Goal: Check status: Check status

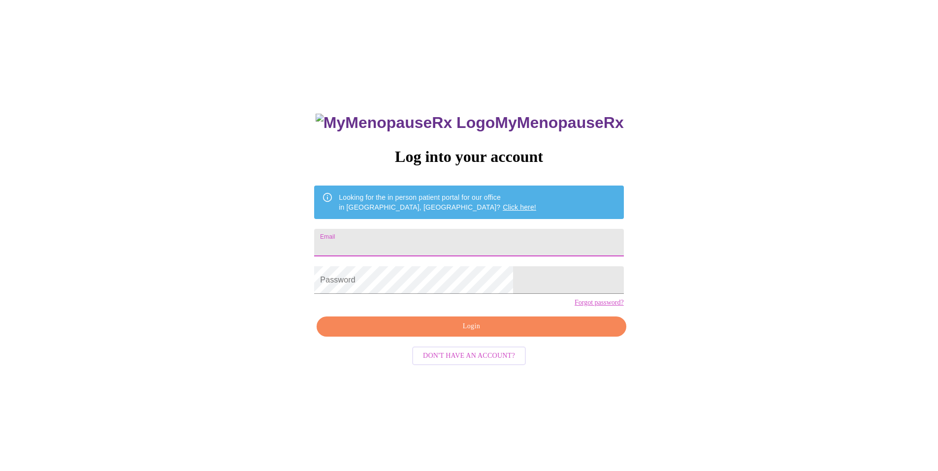
click at [412, 232] on input "Email" at bounding box center [468, 243] width 309 height 28
click at [433, 245] on input "Email" at bounding box center [468, 243] width 309 height 28
type input "[EMAIL_ADDRESS][DOMAIN_NAME]"
click at [432, 337] on button "Login" at bounding box center [471, 327] width 309 height 20
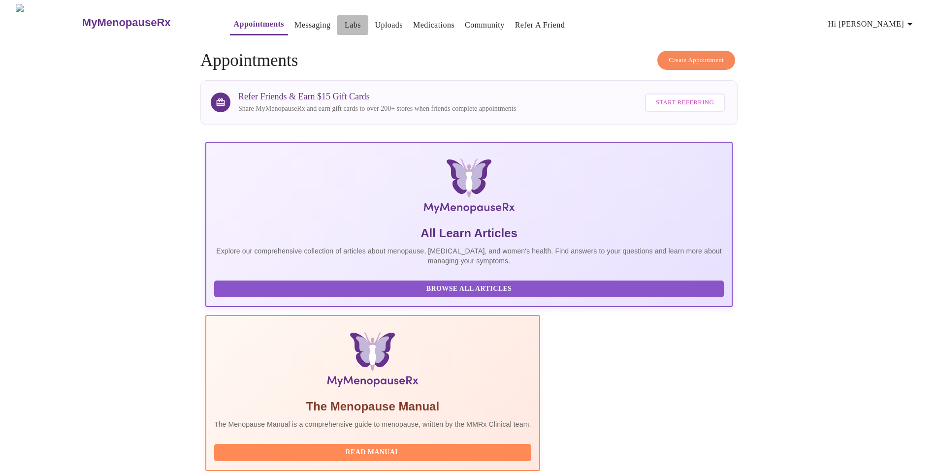
click at [337, 15] on button "Labs" at bounding box center [353, 25] width 32 height 20
click at [345, 22] on link "Labs" at bounding box center [353, 25] width 16 height 14
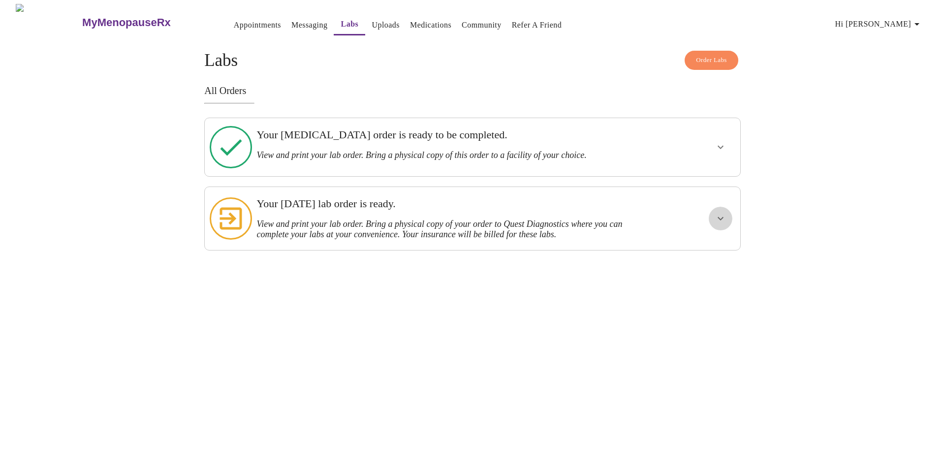
click at [717, 213] on icon "show more" at bounding box center [721, 219] width 12 height 12
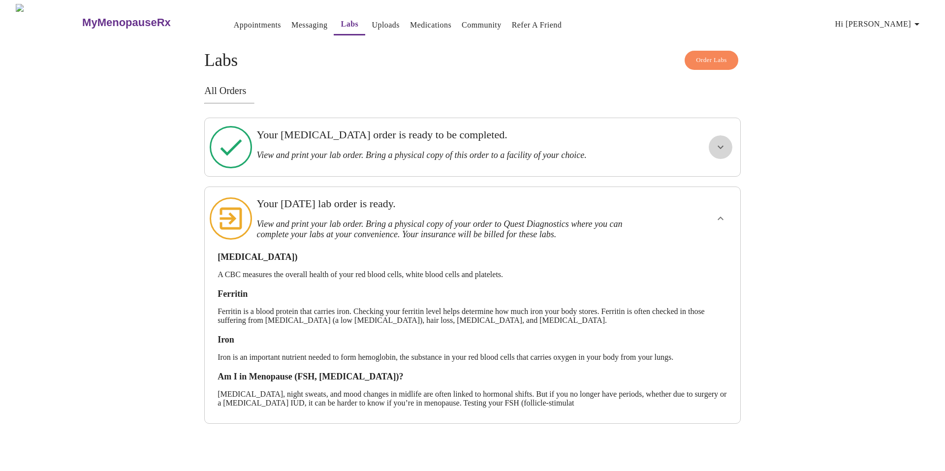
click at [718, 143] on icon "show more" at bounding box center [721, 147] width 12 height 12
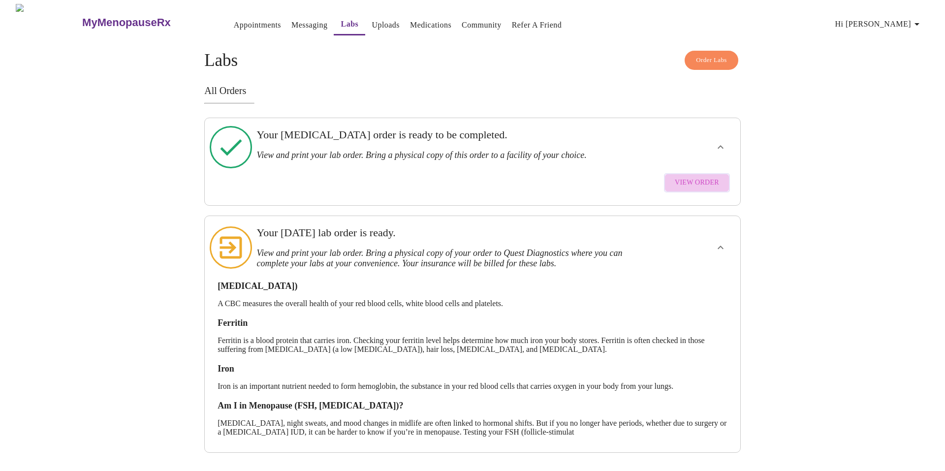
click at [702, 177] on span "View Order" at bounding box center [697, 183] width 44 height 12
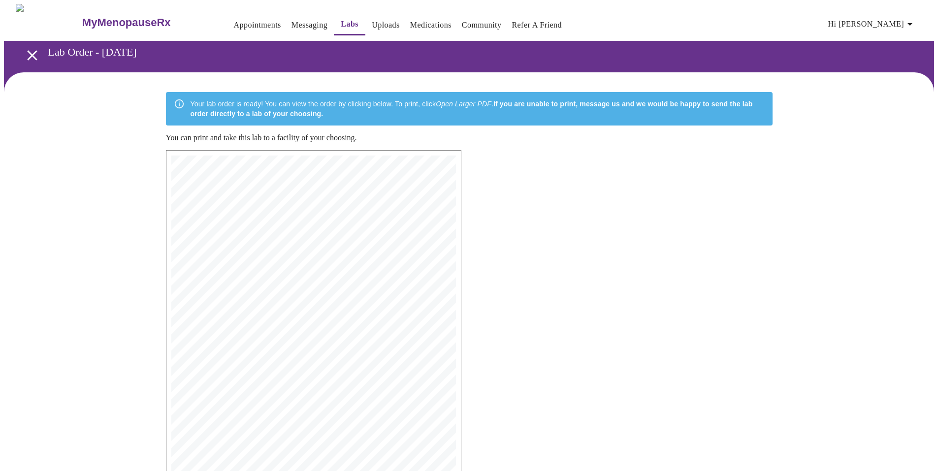
drag, startPoint x: 507, startPoint y: 254, endPoint x: 549, endPoint y: 31, distance: 226.9
click at [508, 254] on div "MyMenopauseRx | [DATE] 2:32 PM MyMenopauseRx | 1 of 1 MyMenopauseRx [STREET_ADD…" at bounding box center [469, 371] width 622 height 458
click at [522, 260] on div "MyMenopauseRx | [DATE] 2:32 PM MyMenopauseRx | 1 of 1 MyMenopauseRx [STREET_ADD…" at bounding box center [469, 371] width 622 height 458
